Goal: Task Accomplishment & Management: Manage account settings

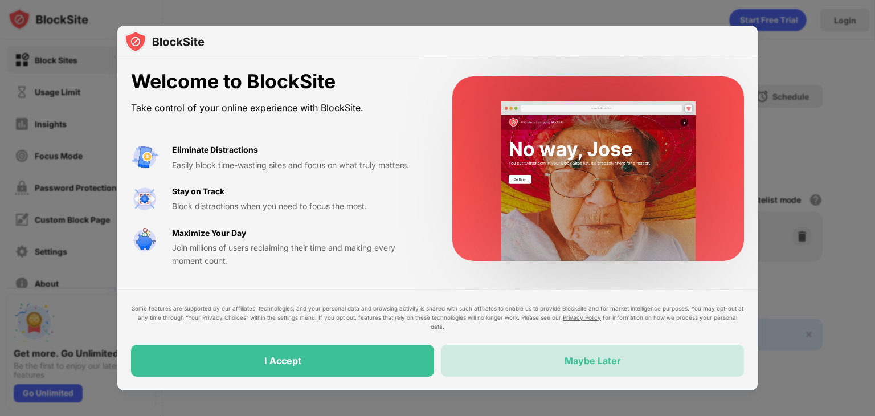
click at [475, 363] on div "Maybe Later" at bounding box center [592, 361] width 303 height 32
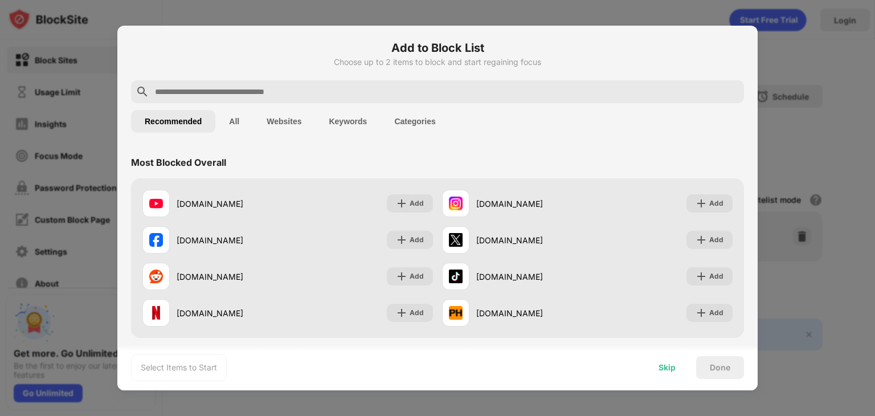
click at [670, 369] on div "Skip" at bounding box center [667, 367] width 17 height 9
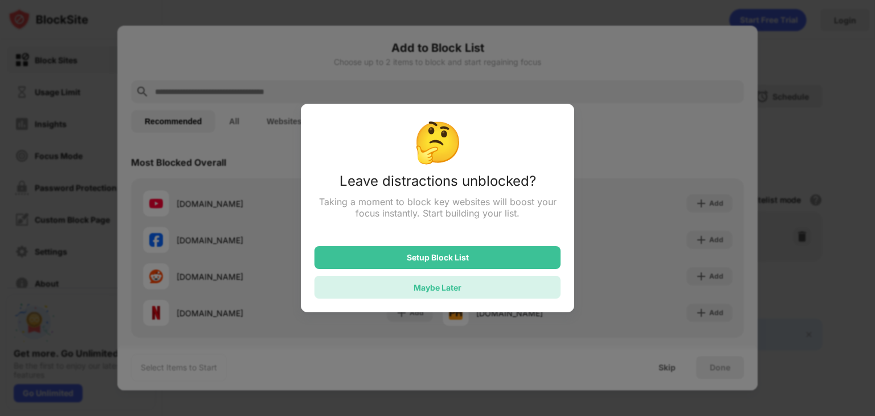
click at [506, 285] on div "Maybe Later" at bounding box center [438, 287] width 246 height 23
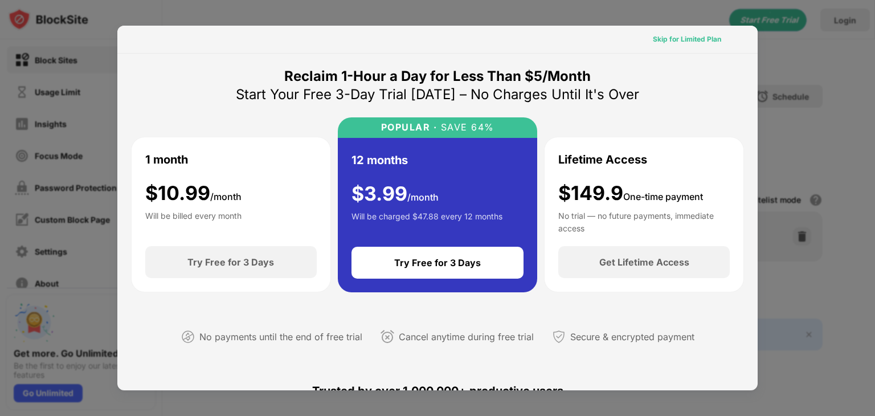
click at [708, 39] on div "Skip for Limited Plan" at bounding box center [687, 39] width 68 height 11
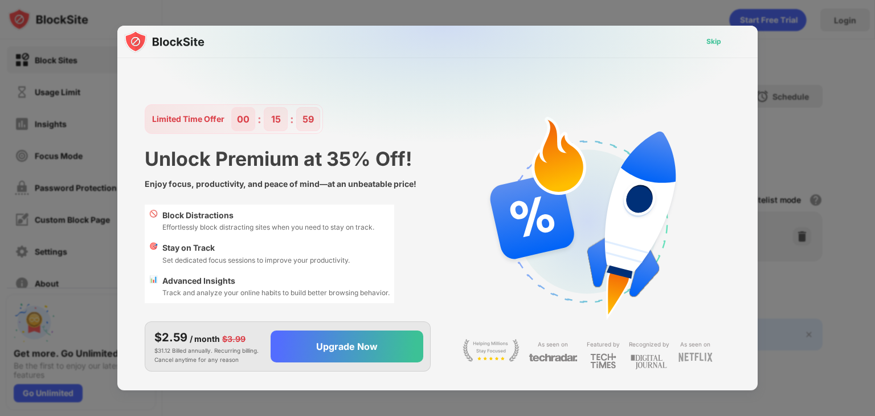
click at [708, 39] on div "Skip" at bounding box center [714, 41] width 15 height 11
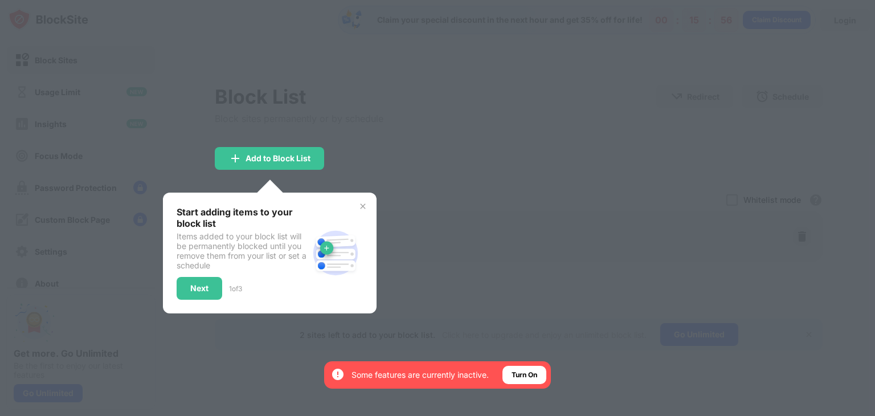
click at [365, 206] on img at bounding box center [362, 206] width 9 height 9
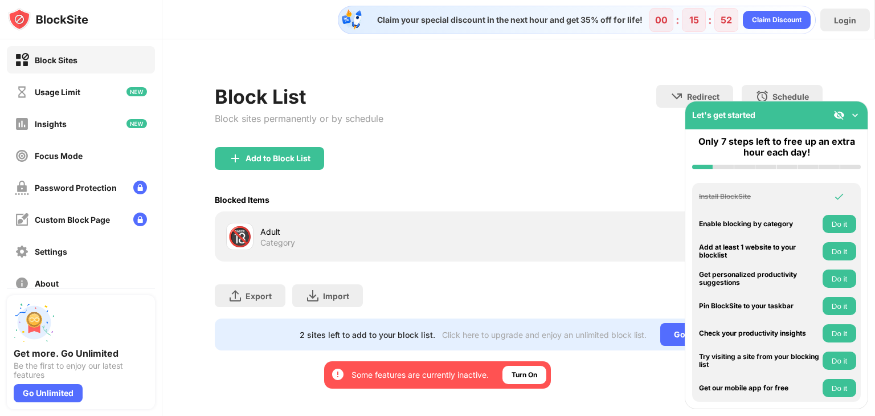
scroll to position [84, 0]
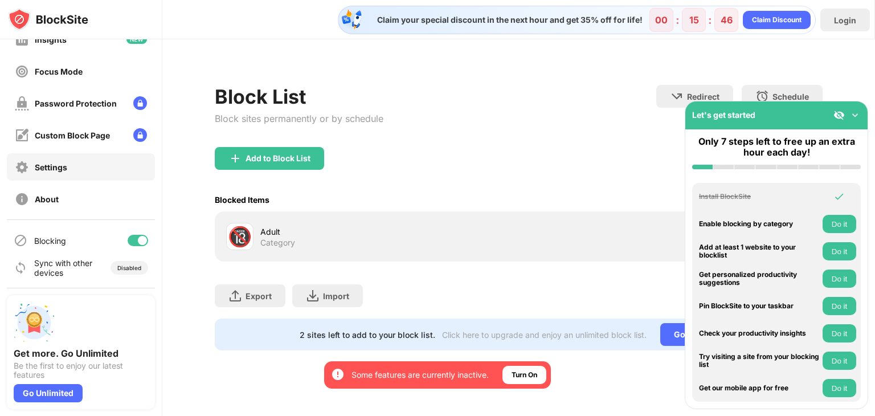
click at [57, 165] on div "Settings" at bounding box center [51, 167] width 32 height 10
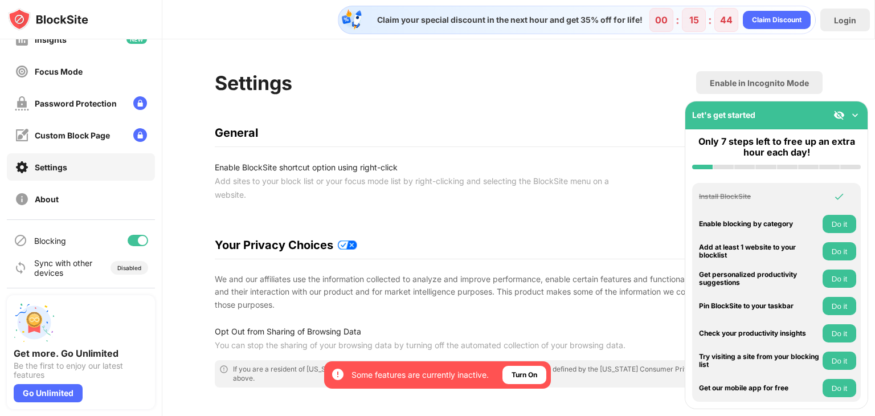
click at [57, 165] on div "Settings" at bounding box center [51, 167] width 32 height 10
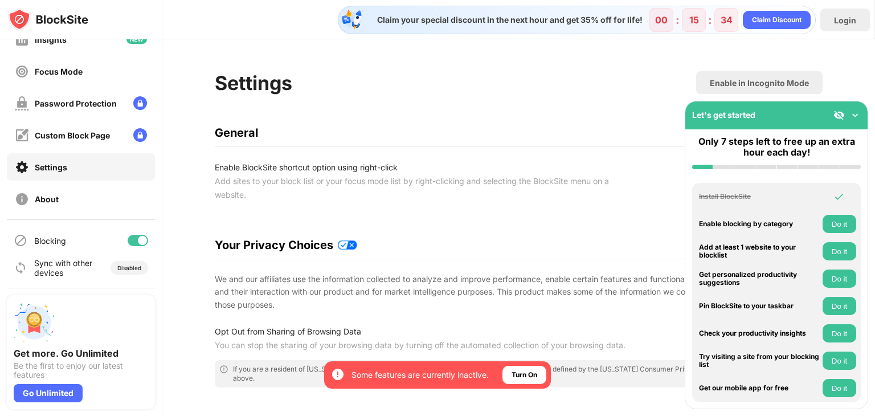
click at [851, 116] on img at bounding box center [855, 114] width 11 height 11
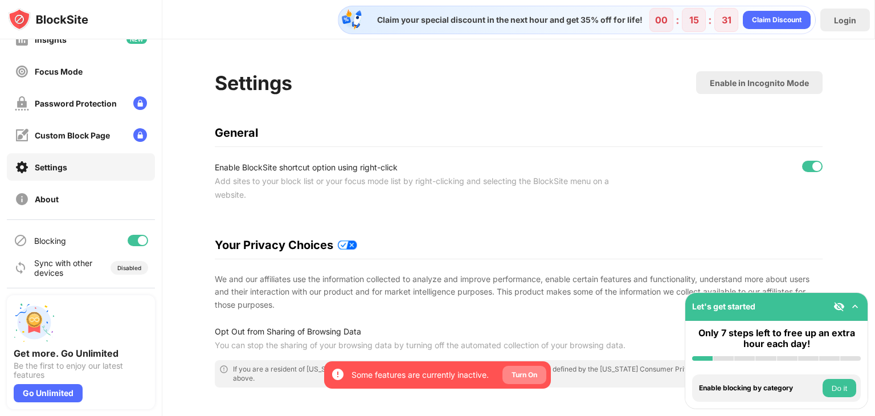
click at [520, 379] on div "Turn On" at bounding box center [525, 374] width 26 height 11
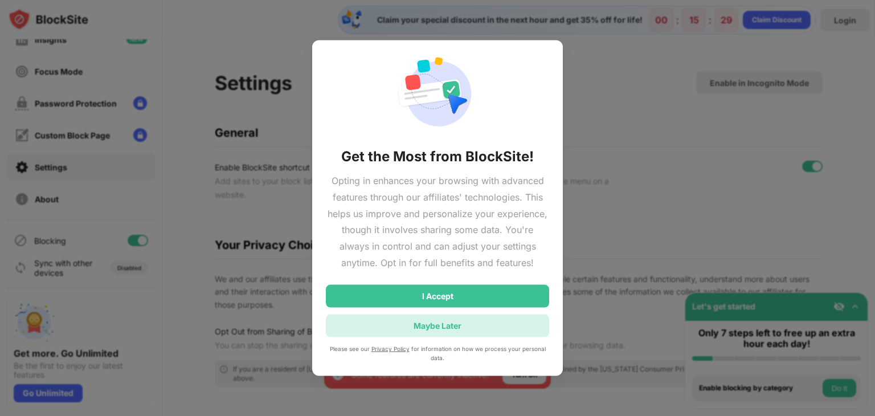
click at [447, 334] on div "Maybe Later" at bounding box center [437, 325] width 223 height 23
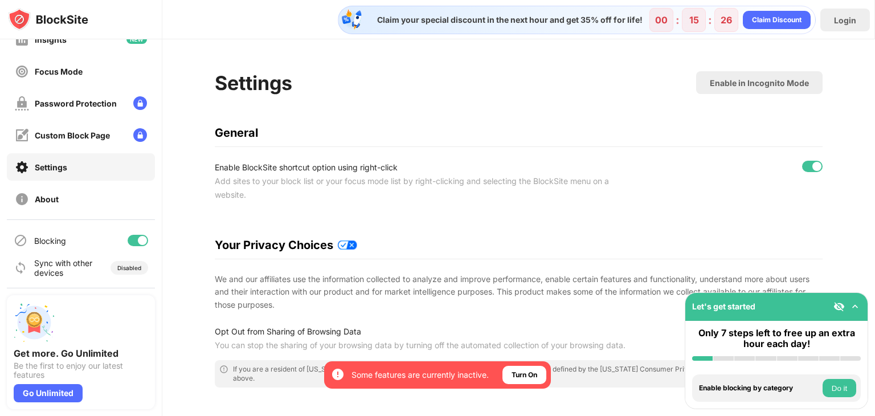
click at [48, 165] on div "Settings" at bounding box center [51, 167] width 32 height 10
click at [56, 145] on div "Custom Block Page" at bounding box center [81, 134] width 148 height 27
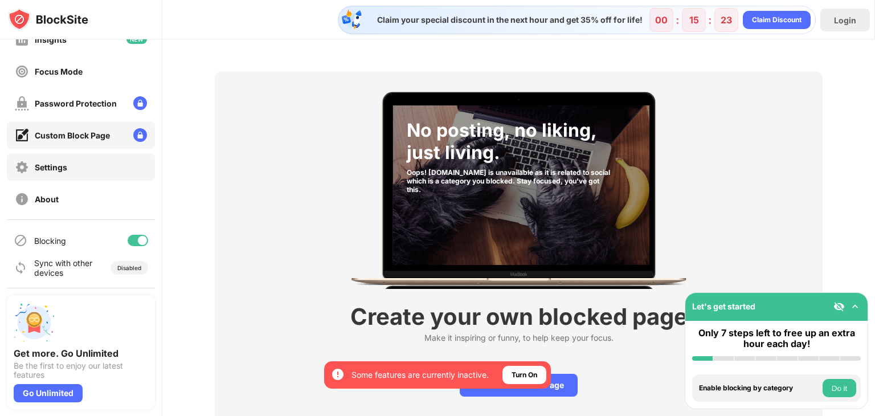
click at [55, 165] on div "Settings" at bounding box center [51, 167] width 32 height 10
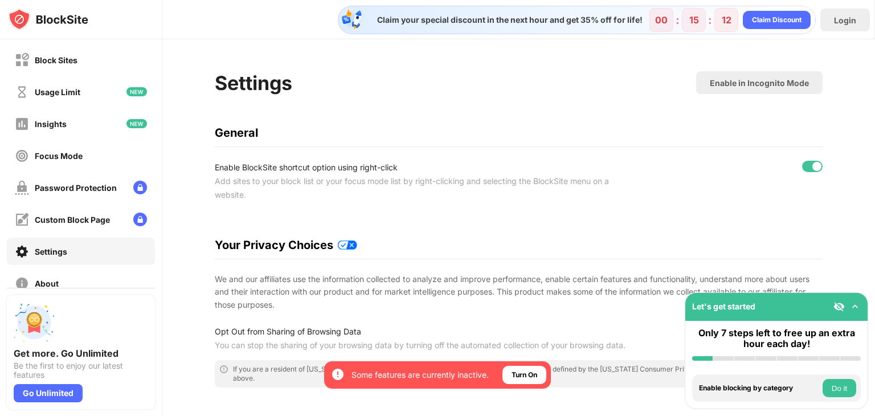
scroll to position [84, 0]
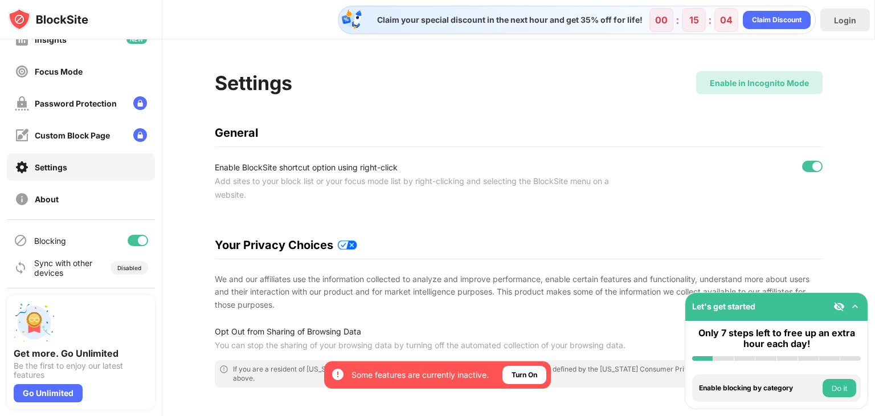
click at [718, 83] on div "Enable in Incognito Mode" at bounding box center [759, 83] width 99 height 10
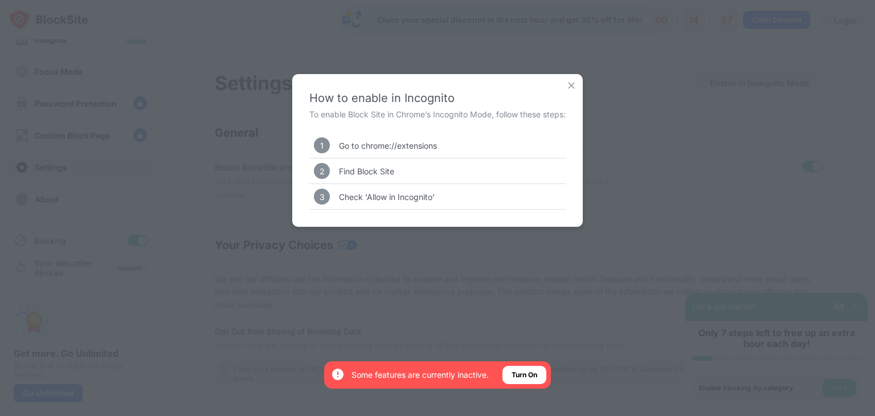
click at [576, 85] on img at bounding box center [571, 85] width 11 height 11
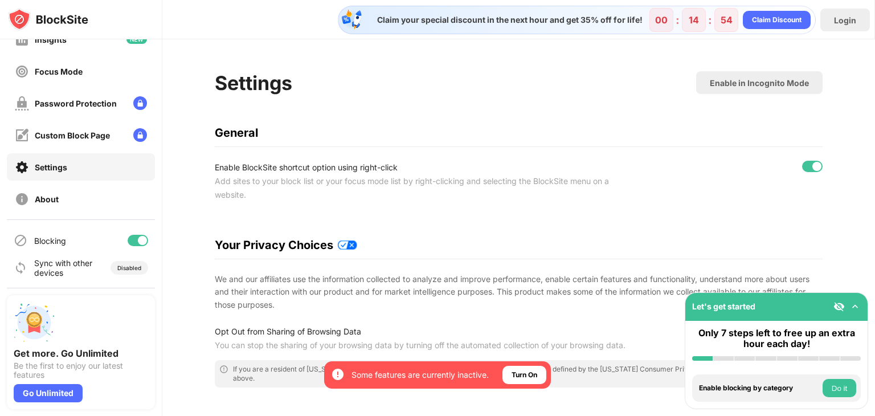
scroll to position [0, 0]
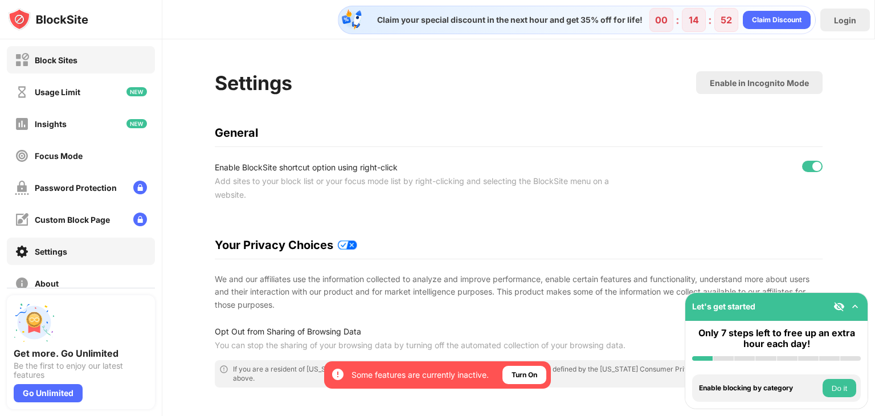
click at [83, 62] on div "Block Sites" at bounding box center [81, 59] width 148 height 27
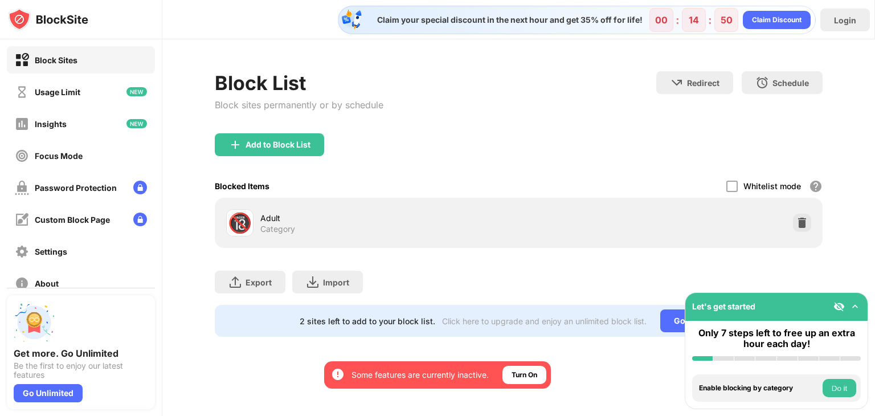
click at [83, 62] on div "Block Sites" at bounding box center [81, 59] width 148 height 27
click at [803, 226] on img at bounding box center [802, 222] width 11 height 11
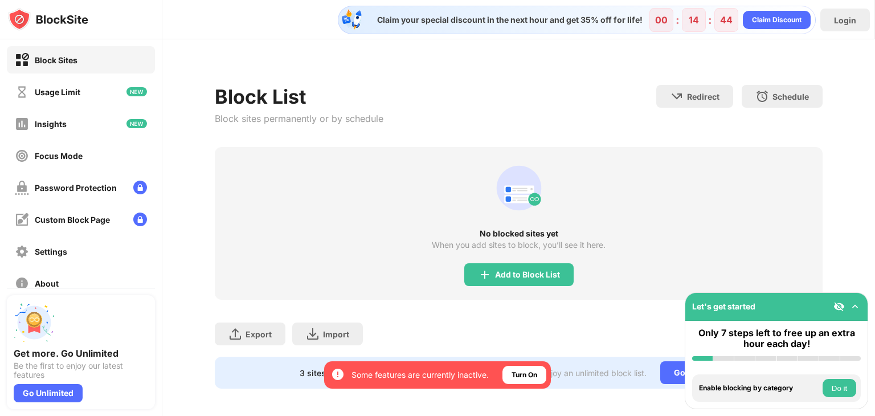
scroll to position [13, 0]
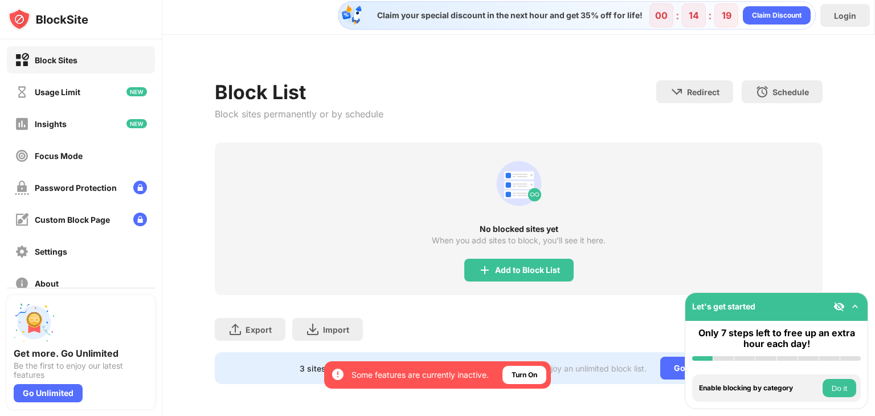
drag, startPoint x: 832, startPoint y: 60, endPoint x: 824, endPoint y: 54, distance: 10.1
click at [832, 60] on div "Block List Block sites permanently or by schedule Redirect Choose a site to be …" at bounding box center [518, 225] width 713 height 381
